Goal: Information Seeking & Learning: Learn about a topic

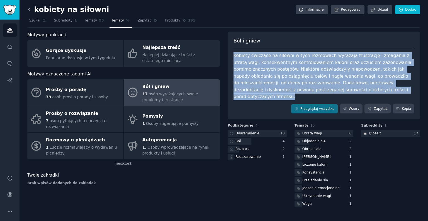
click at [29, 8] on icon at bounding box center [29, 10] width 6 height 6
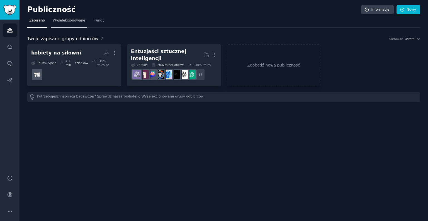
click at [80, 25] on link "Wyselekcjonowane" at bounding box center [69, 21] width 37 height 11
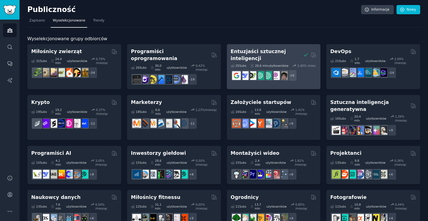
click at [277, 54] on font "Entuzjaści sztucznej inteligencji" at bounding box center [258, 55] width 55 height 13
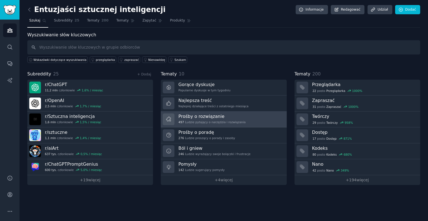
click at [270, 123] on link "Prośby o rozwiązanie 497 Ludzie pytający o narzędzia i rozwiązania" at bounding box center [224, 119] width 126 height 16
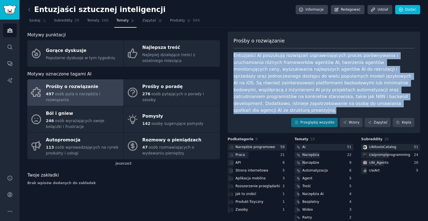
drag, startPoint x: 331, startPoint y: 106, endPoint x: 232, endPoint y: 52, distance: 112.9
click at [232, 52] on div "Prośby o rozwiązanie Entuzjaści AI poszukują rozwiązań usprawniających proces p…" at bounding box center [324, 82] width 193 height 101
copy font "Entuzjaści AI poszukują rozwiązań usprawniających proces porównywania i urucham…"
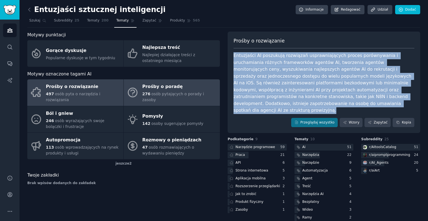
click at [149, 86] on font "Prośby o poradę" at bounding box center [162, 86] width 40 height 5
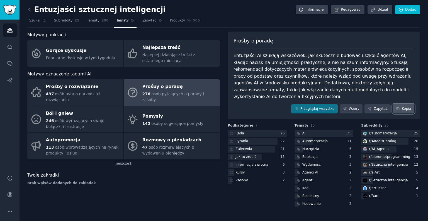
click at [400, 104] on button "Kopia" at bounding box center [404, 108] width 22 height 9
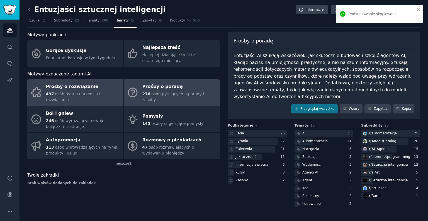
click at [68, 94] on font "osób pyta o narzędzia i rozwiązania" at bounding box center [73, 96] width 54 height 10
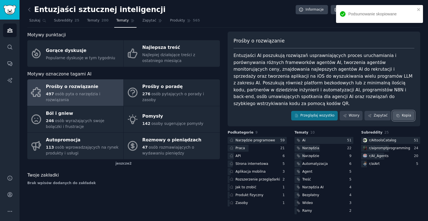
click at [407, 113] on font "Kopia" at bounding box center [406, 115] width 9 height 4
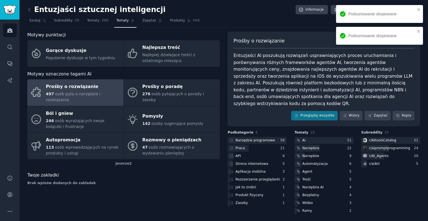
drag, startPoint x: 75, startPoint y: 116, endPoint x: 68, endPoint y: 90, distance: 26.8
click at [75, 118] on font "osób wyrażających swoje bolączki i frustracje" at bounding box center [75, 123] width 59 height 10
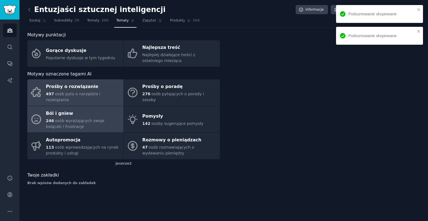
click at [68, 88] on font "Prośby o rozwiązanie" at bounding box center [72, 86] width 52 height 5
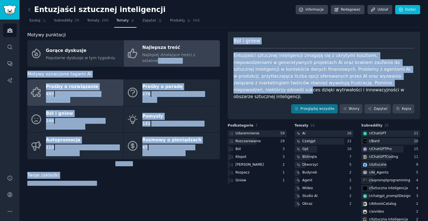
drag, startPoint x: 341, startPoint y: 86, endPoint x: 204, endPoint y: 55, distance: 140.4
click at [204, 55] on div "Motywy punktacji Gorące dyskusje Popularne dyskusje w tym tygodniu Najlepsza tr…" at bounding box center [223, 136] width 393 height 208
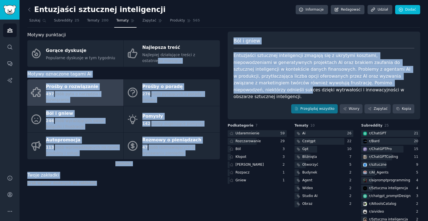
click at [319, 75] on font "Entuzjaści sztucznej inteligencji zmagają się z ukrytymi kosztami, niepowodzeni…" at bounding box center [323, 76] width 178 height 46
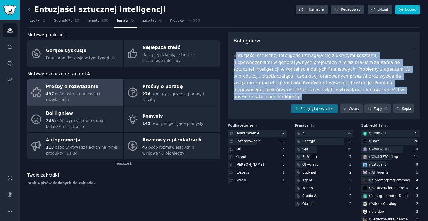
drag, startPoint x: 328, startPoint y: 90, endPoint x: 234, endPoint y: 51, distance: 102.0
click at [234, 51] on div "Ból i gniew Entuzjaści sztucznej inteligencji zmagają się z ukrytymi kosztami, …" at bounding box center [324, 76] width 193 height 88
copy font "ntuzjaści sztucznej inteligencji zmagają się z ukrytymi kosztami, niepowodzenia…"
drag, startPoint x: 230, startPoint y: 51, endPoint x: 287, endPoint y: 76, distance: 62.2
click at [362, 90] on div "Ból i gniew Entuzjaści sztucznej inteligencji zmagają się z ukrytymi kosztami, …" at bounding box center [324, 76] width 193 height 88
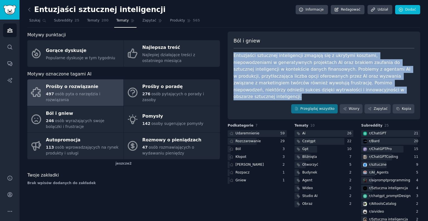
copy font "Entuzjaści sztucznej inteligencji zmagają się z ukrytymi kosztami, niepowodzeni…"
